Goal: Register for event/course

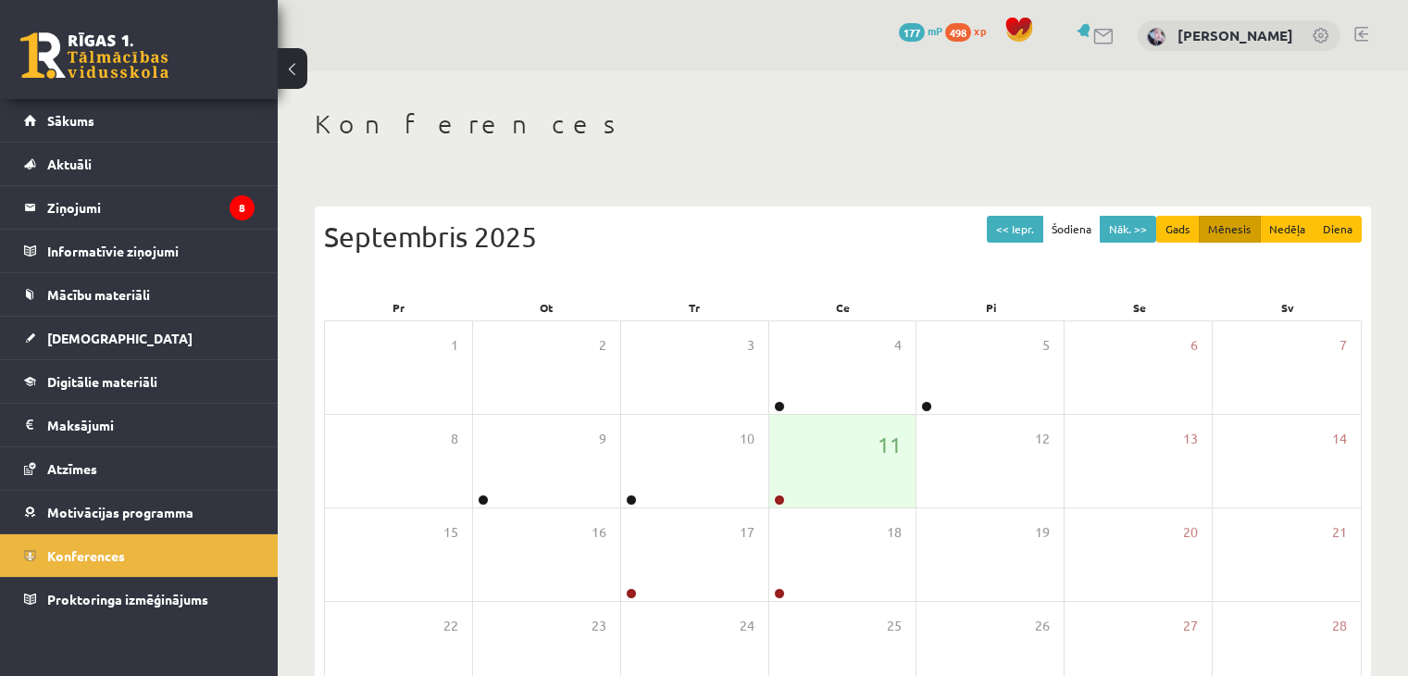
scroll to position [185, 0]
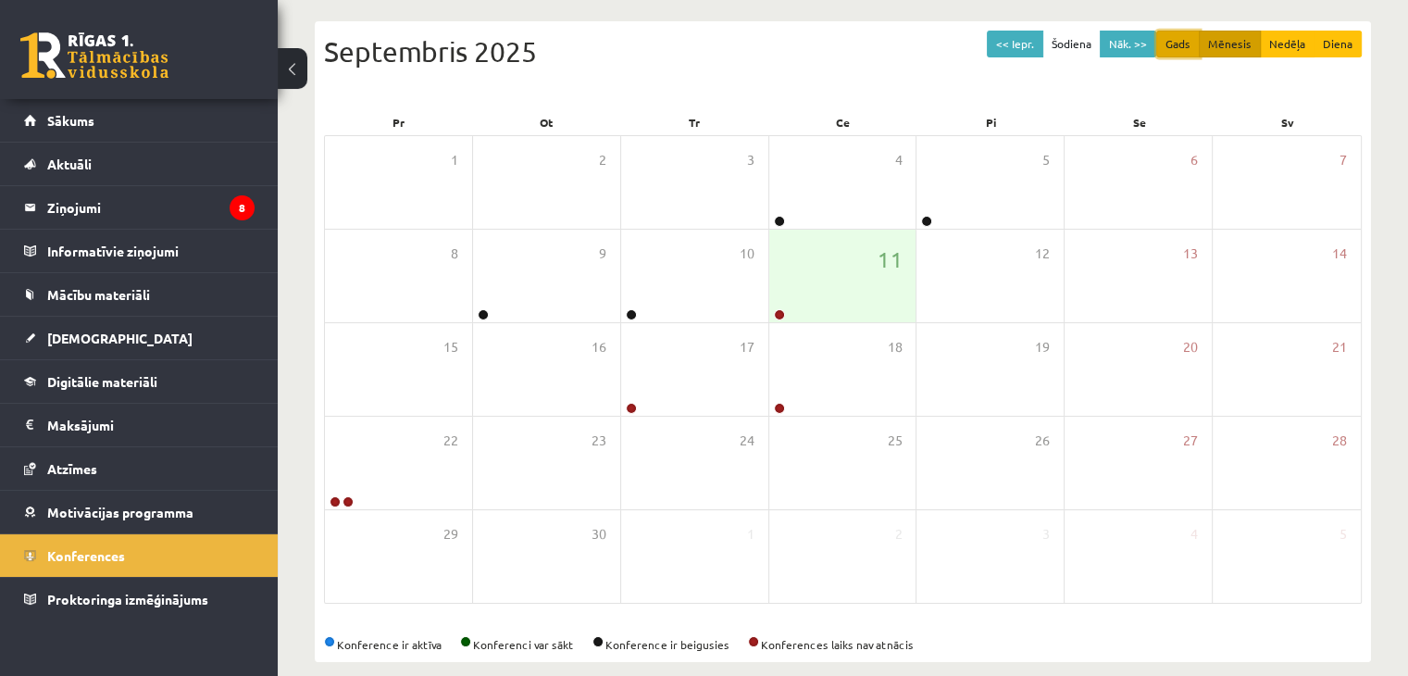
click at [1188, 45] on button "Gads" at bounding box center [1177, 44] width 43 height 27
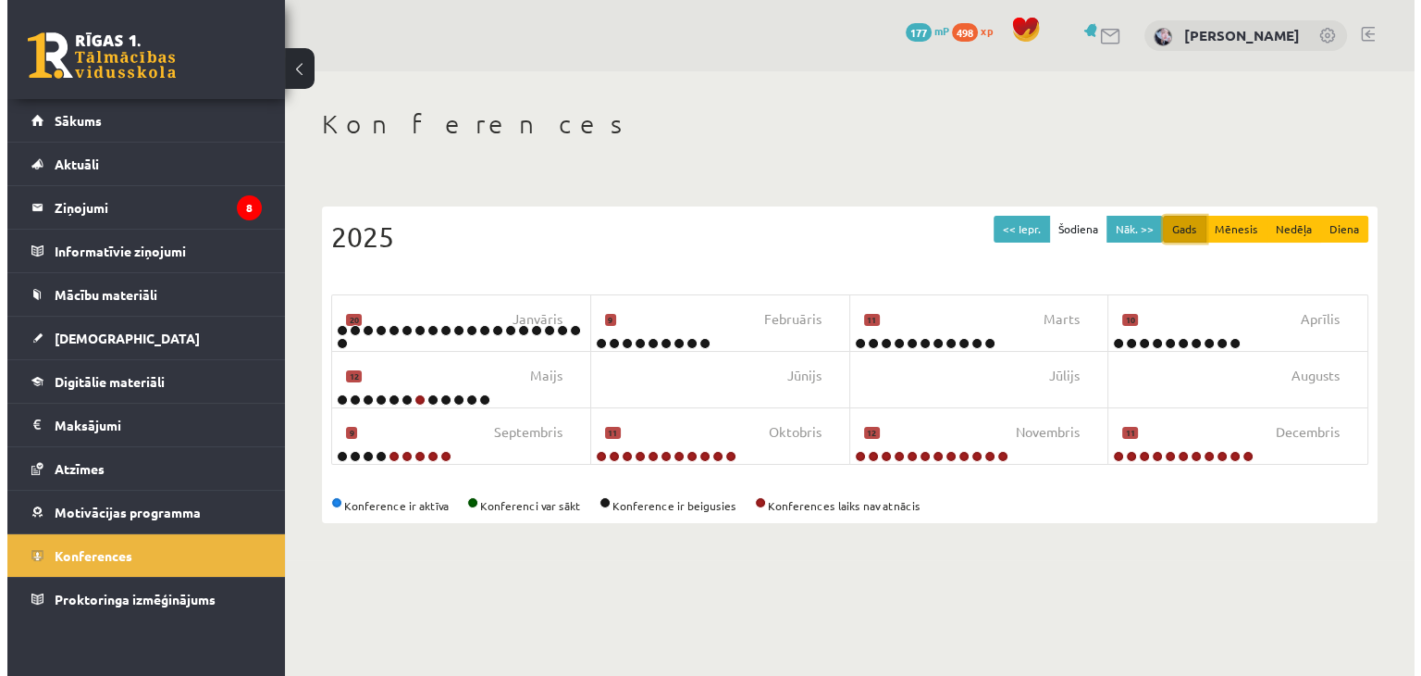
scroll to position [0, 0]
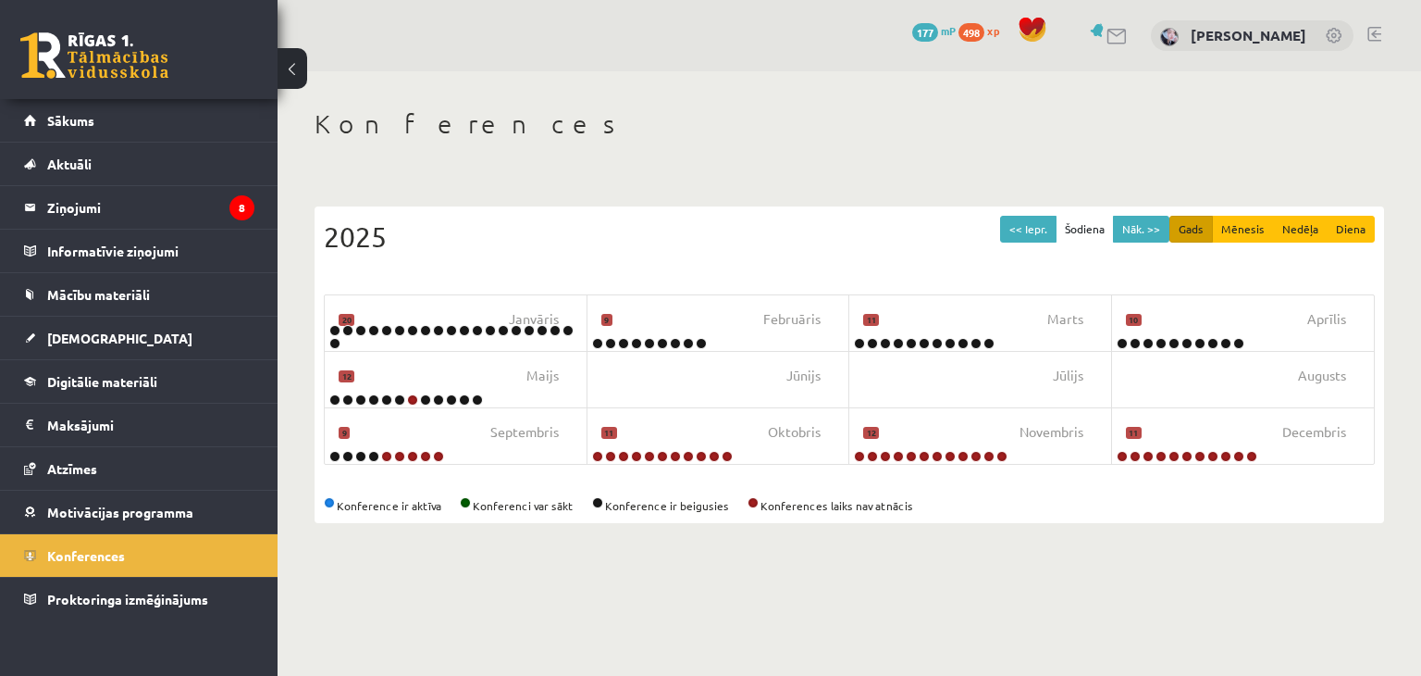
click at [1333, 49] on div "[PERSON_NAME]" at bounding box center [1252, 35] width 203 height 31
click at [1332, 41] on link at bounding box center [1335, 37] width 19 height 19
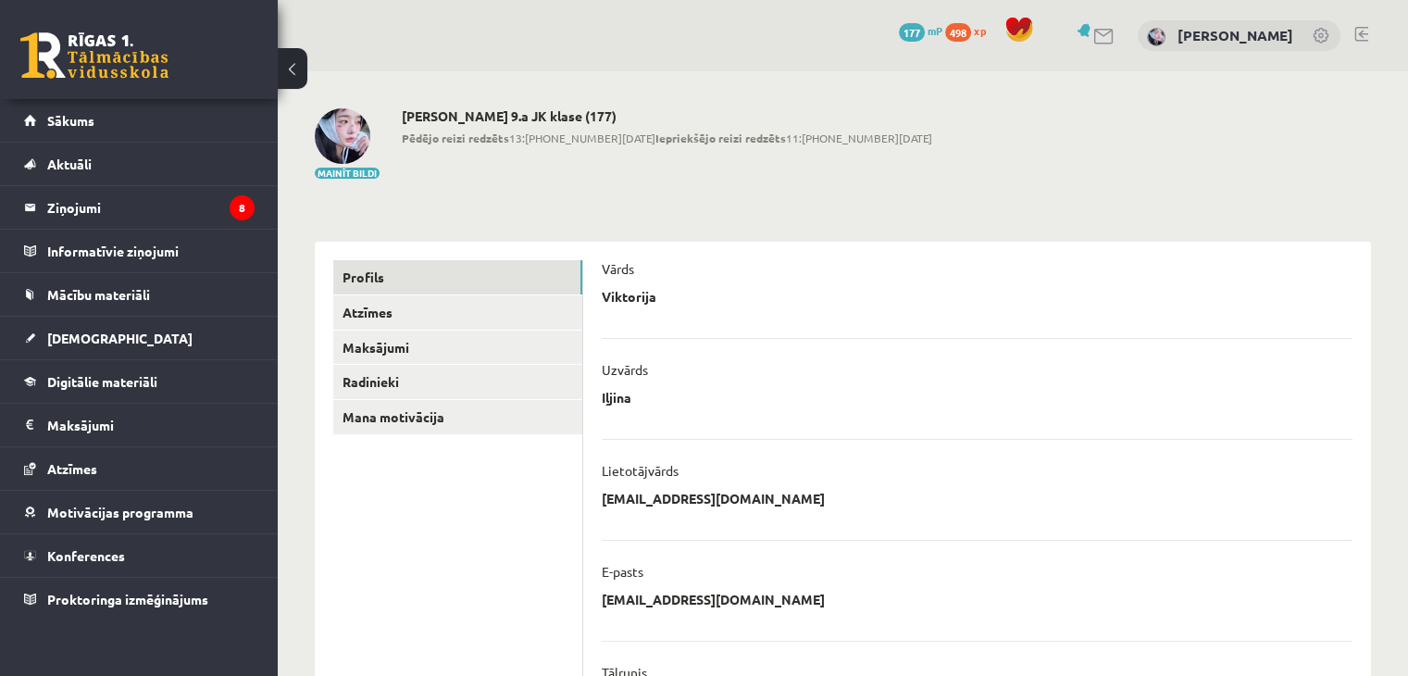
click at [615, 396] on p "Iļjina" at bounding box center [617, 397] width 30 height 17
drag, startPoint x: 640, startPoint y: 477, endPoint x: 872, endPoint y: 475, distance: 231.4
click at [872, 475] on div "Lietotājvārds" at bounding box center [977, 476] width 751 height 28
click at [189, 558] on link "Konferences" at bounding box center [139, 555] width 230 height 43
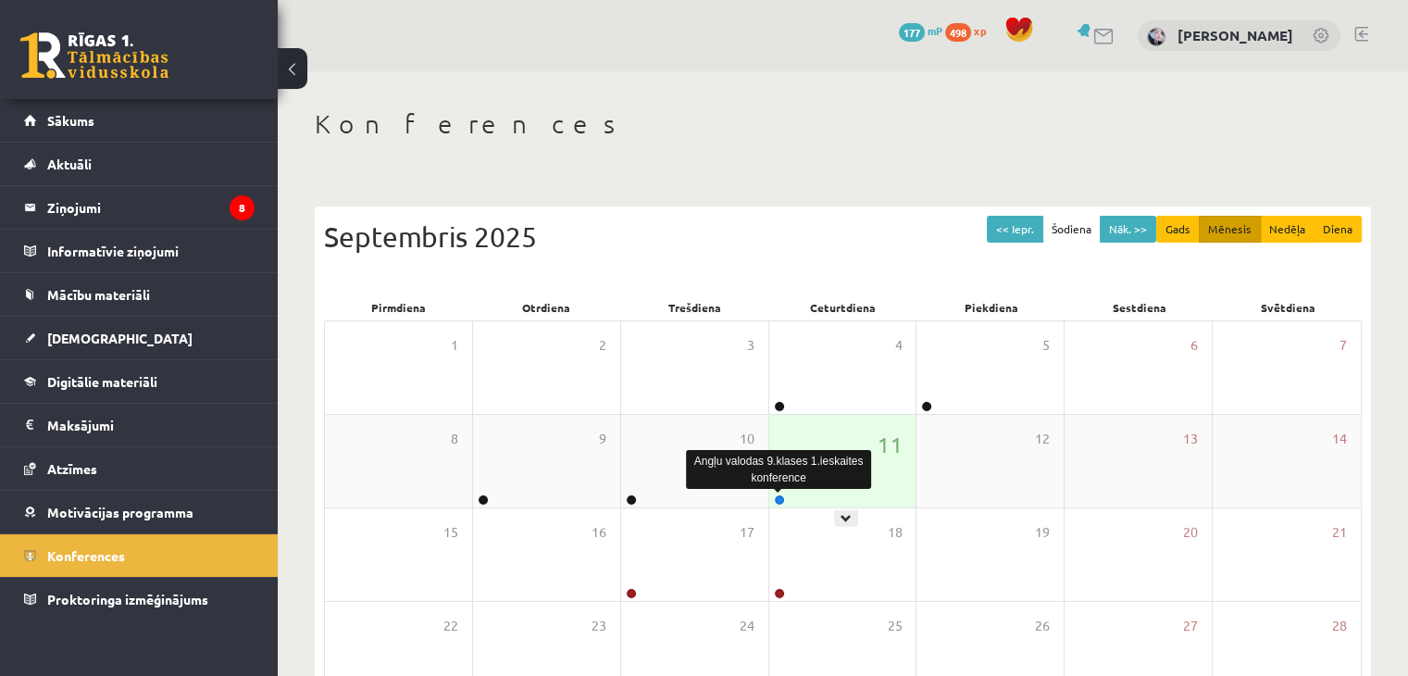
click at [781, 501] on link at bounding box center [779, 499] width 11 height 11
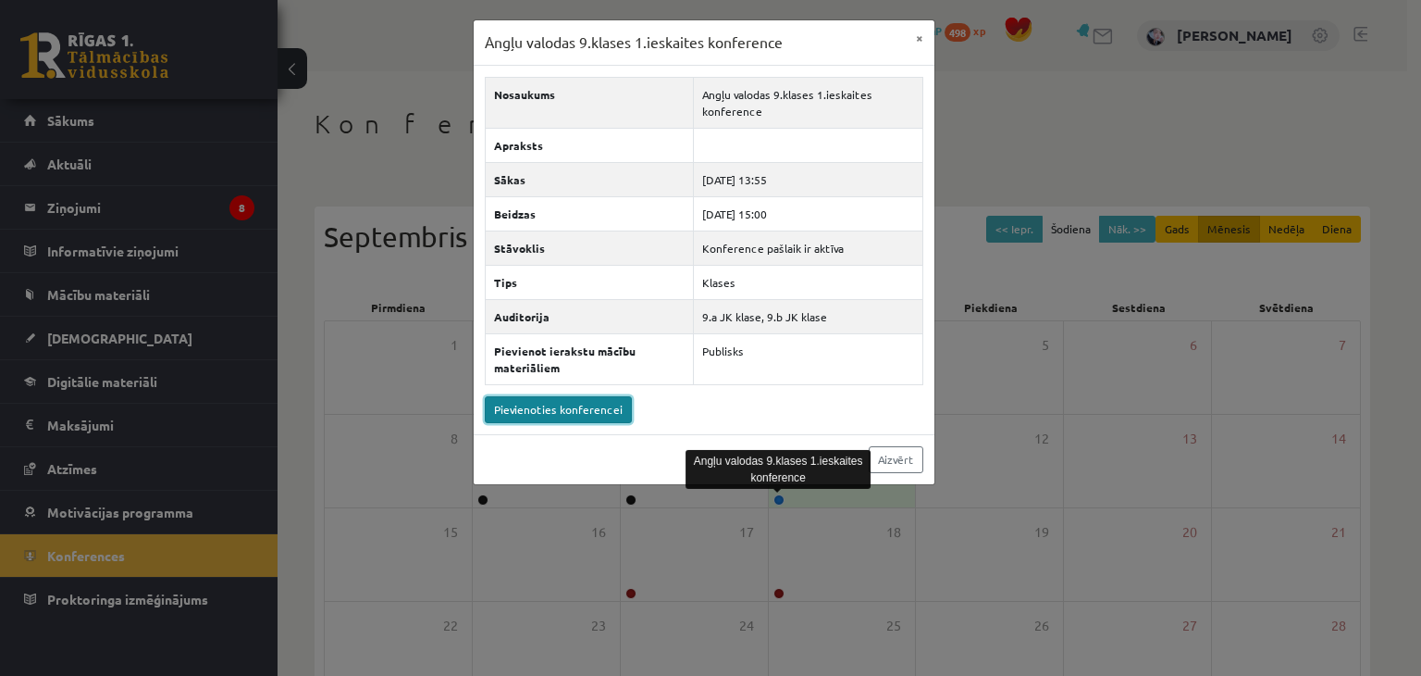
click at [565, 419] on link "Pievienoties konferencei" at bounding box center [558, 409] width 147 height 27
